Goal: Use online tool/utility: Use online tool/utility

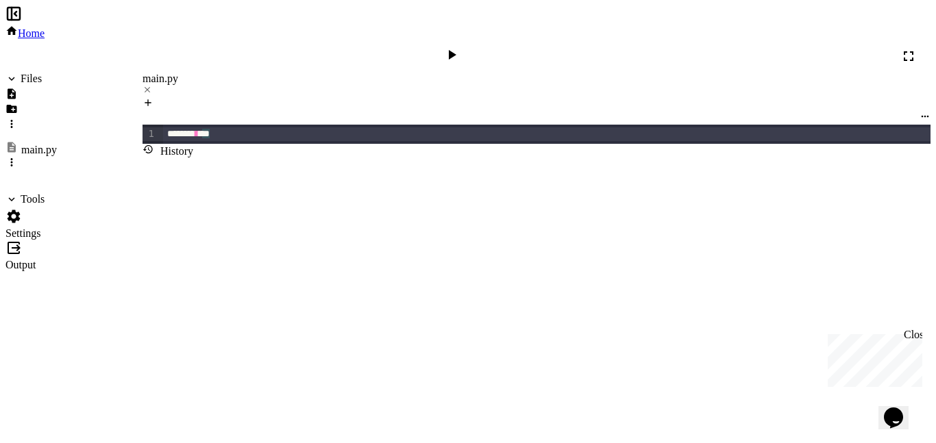
click at [210, 129] on span "*" at bounding box center [210, 134] width 0 height 10
click at [392, 127] on div "******* * * * * * * * * * * * * * * * * * * * * ** *" at bounding box center [549, 134] width 772 height 14
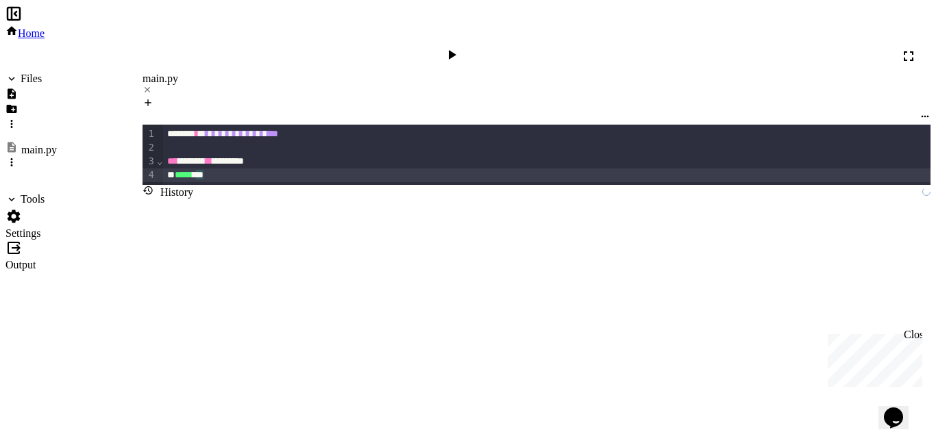
click at [204, 170] on span "*" at bounding box center [204, 175] width 0 height 10
click at [460, 47] on icon at bounding box center [451, 55] width 16 height 16
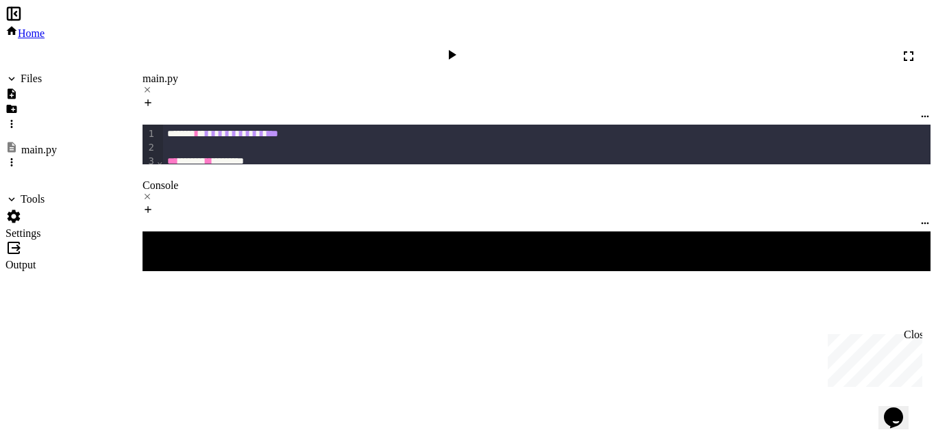
click at [460, 47] on icon at bounding box center [451, 55] width 16 height 16
click at [449, 47] on icon at bounding box center [441, 55] width 16 height 16
click at [460, 47] on icon at bounding box center [451, 55] width 16 height 16
click at [456, 50] on icon at bounding box center [453, 55] width 8 height 10
click at [336, 127] on div "******* * * * * * * * * * * * * * * * * * * * * ** *" at bounding box center [549, 134] width 772 height 14
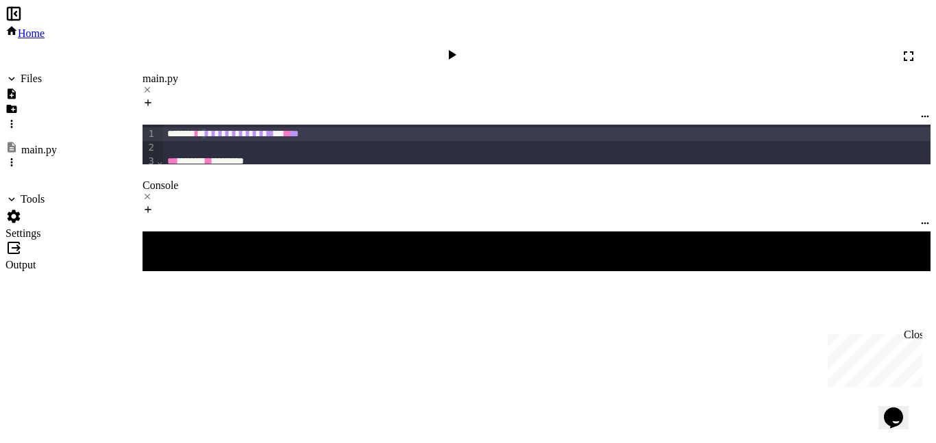
click at [460, 47] on icon at bounding box center [451, 55] width 16 height 16
click at [473, 47] on div "Stop" at bounding box center [453, 56] width 40 height 19
click at [460, 47] on icon at bounding box center [451, 55] width 16 height 16
click at [473, 47] on div "Stop" at bounding box center [453, 56] width 40 height 19
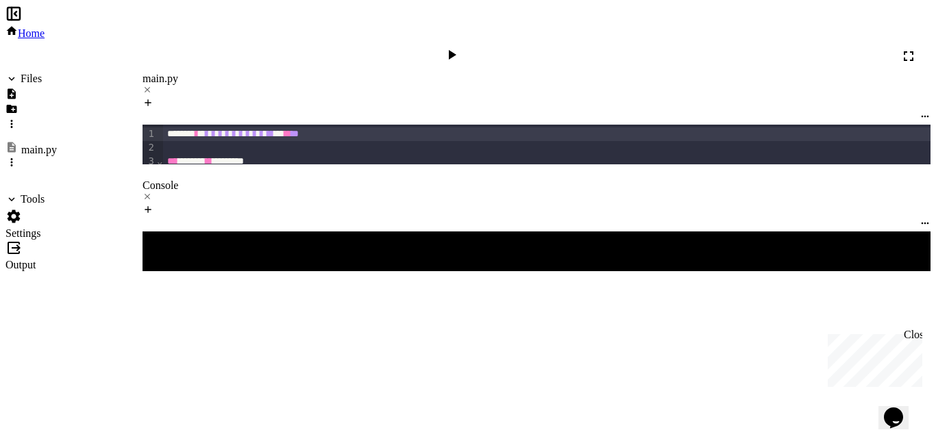
click at [299, 129] on span "*" at bounding box center [299, 134] width 0 height 10
